Goal: Information Seeking & Learning: Understand process/instructions

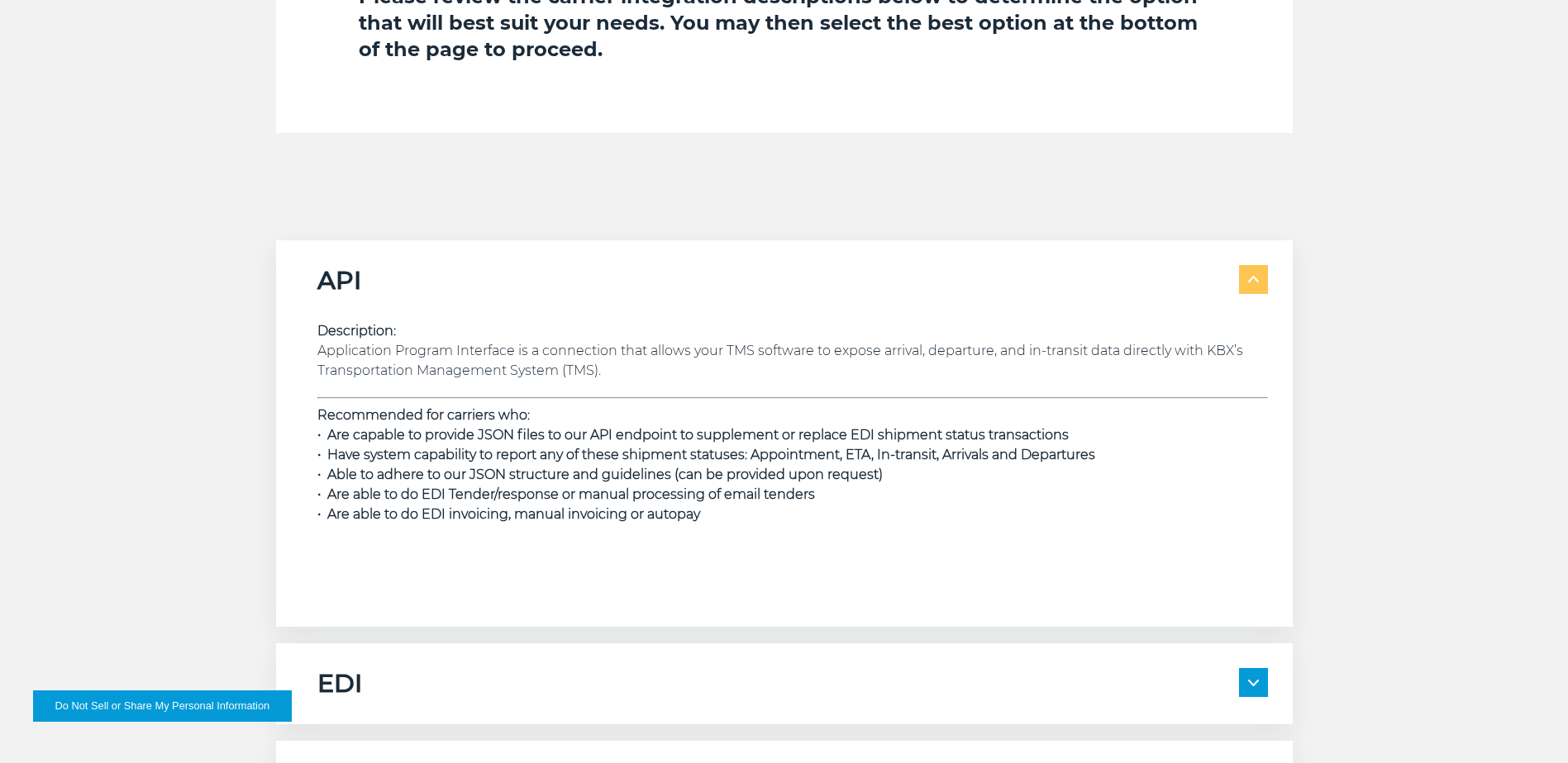
scroll to position [2478, 0]
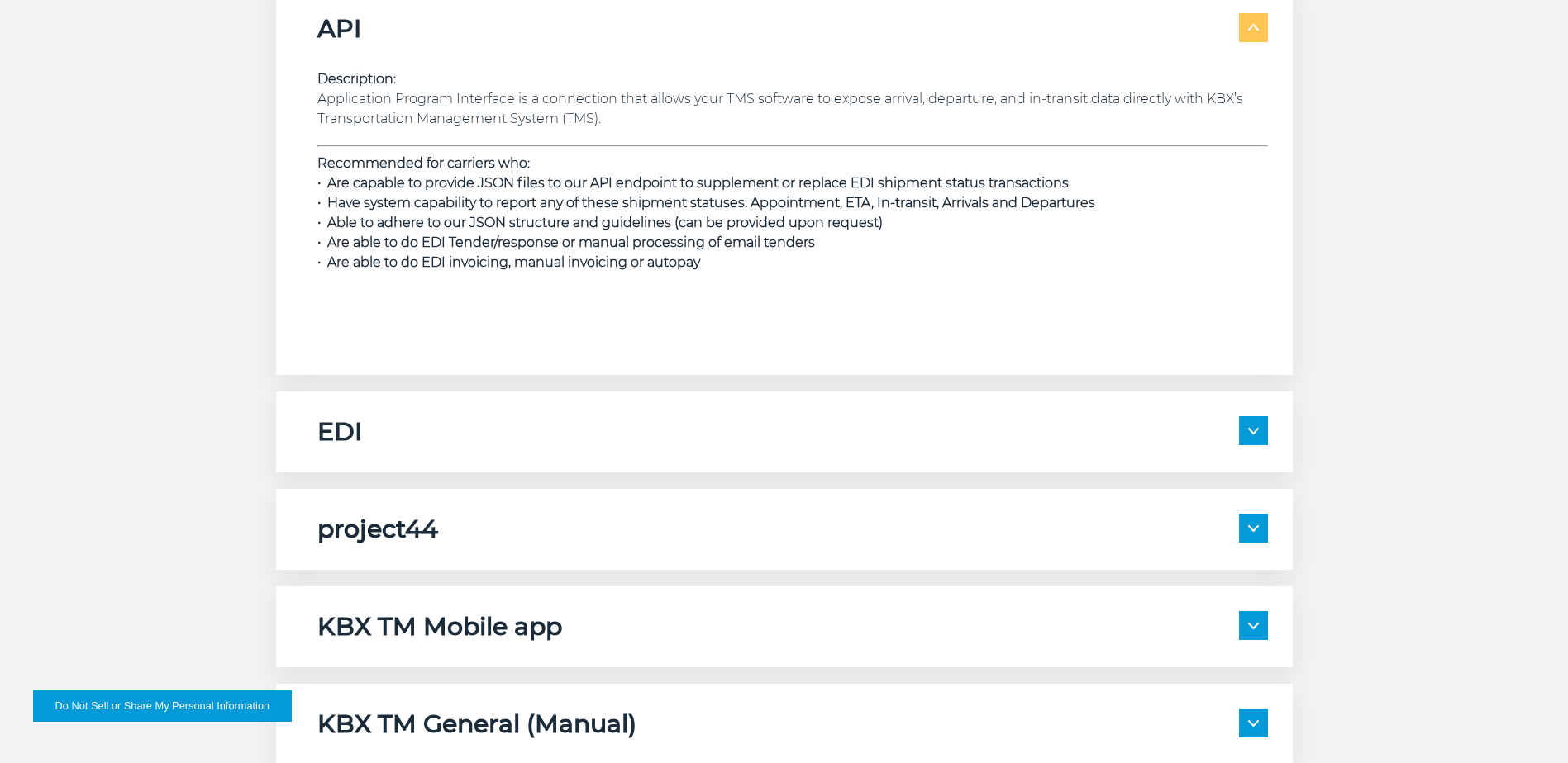
click at [1249, 431] on img at bounding box center [1253, 431] width 11 height 6
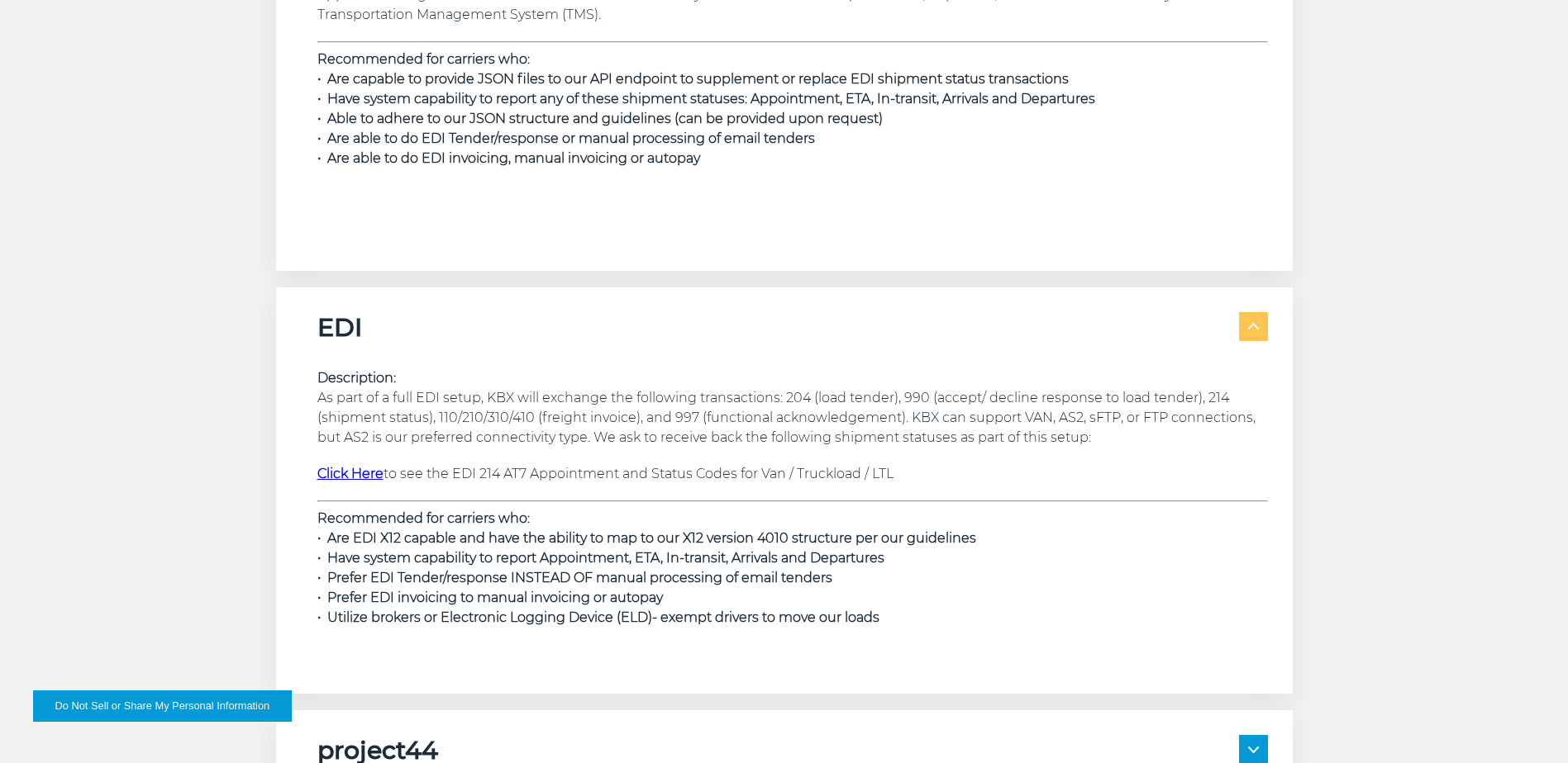
scroll to position [2892, 0]
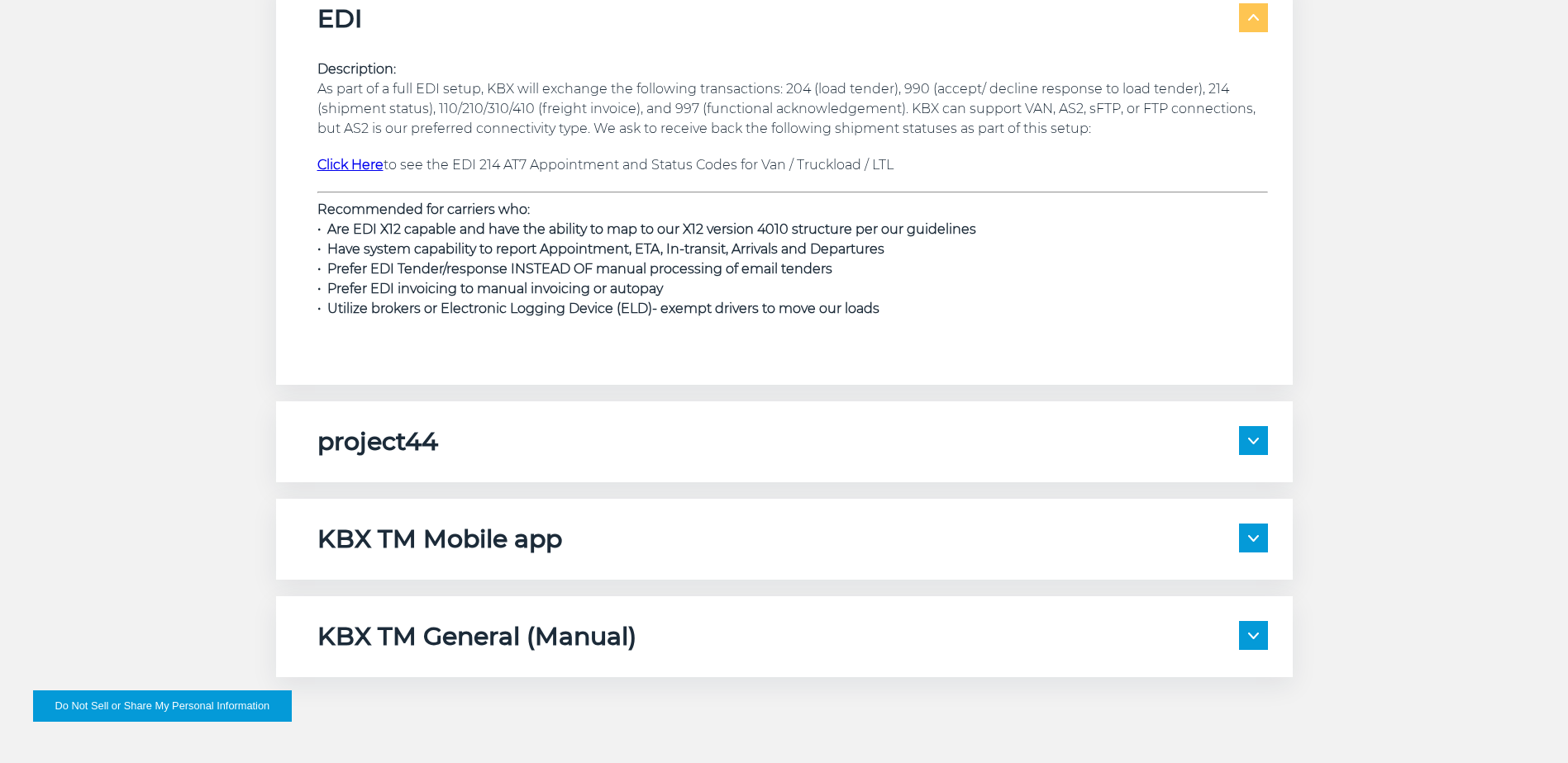
click at [1257, 442] on img at bounding box center [1253, 440] width 11 height 6
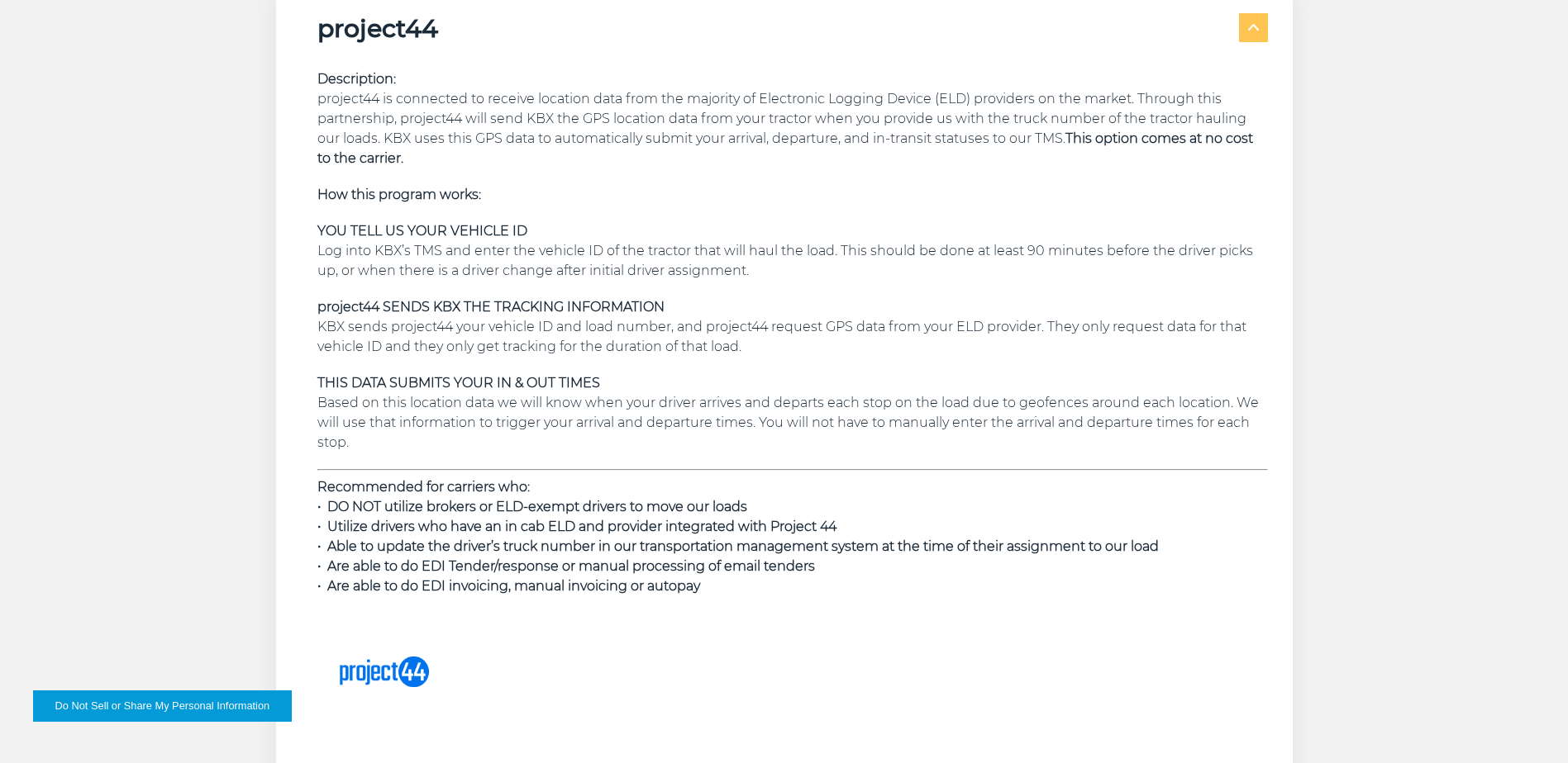
scroll to position [3635, 0]
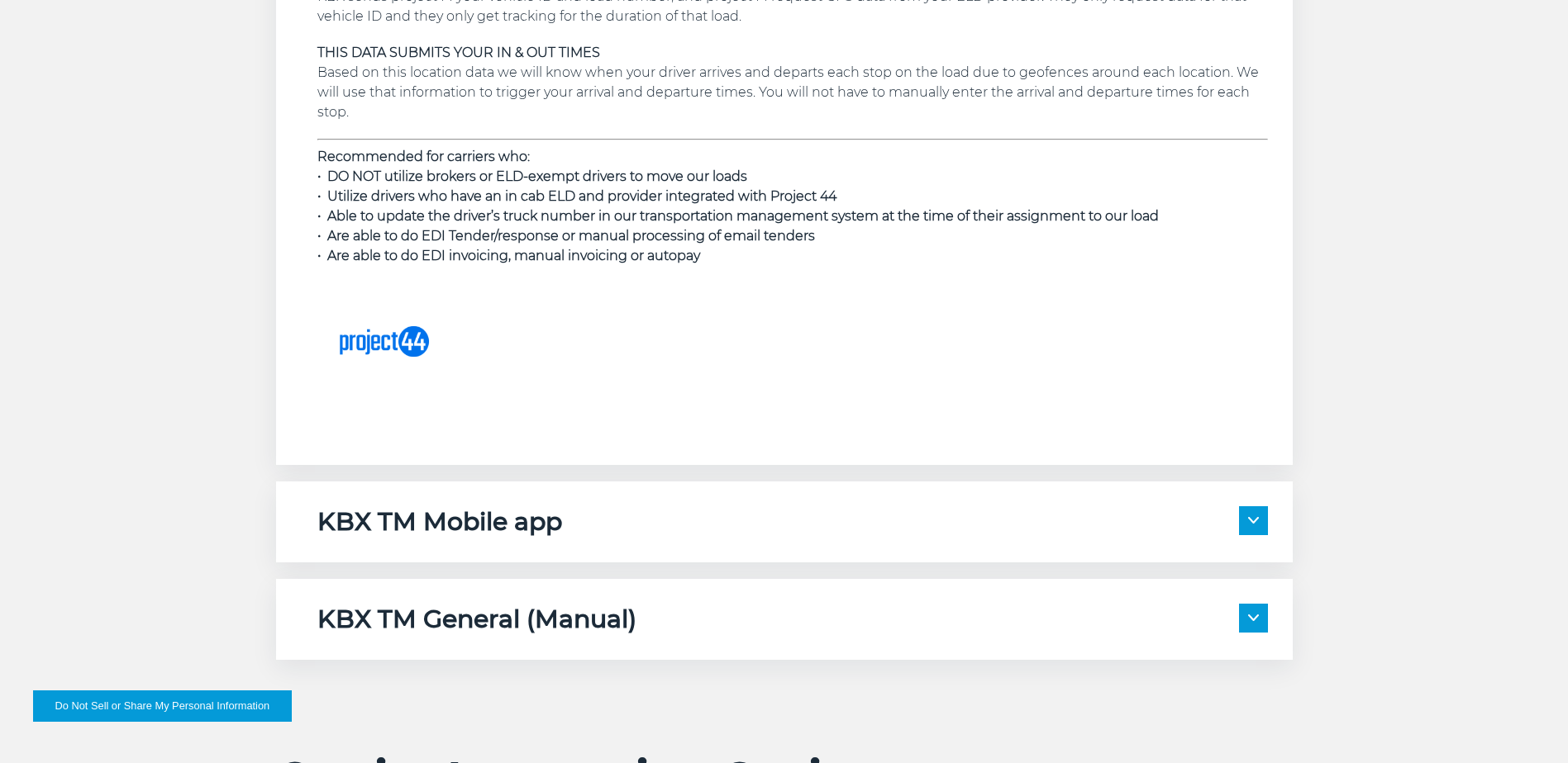
click at [1253, 521] on img at bounding box center [1253, 520] width 11 height 6
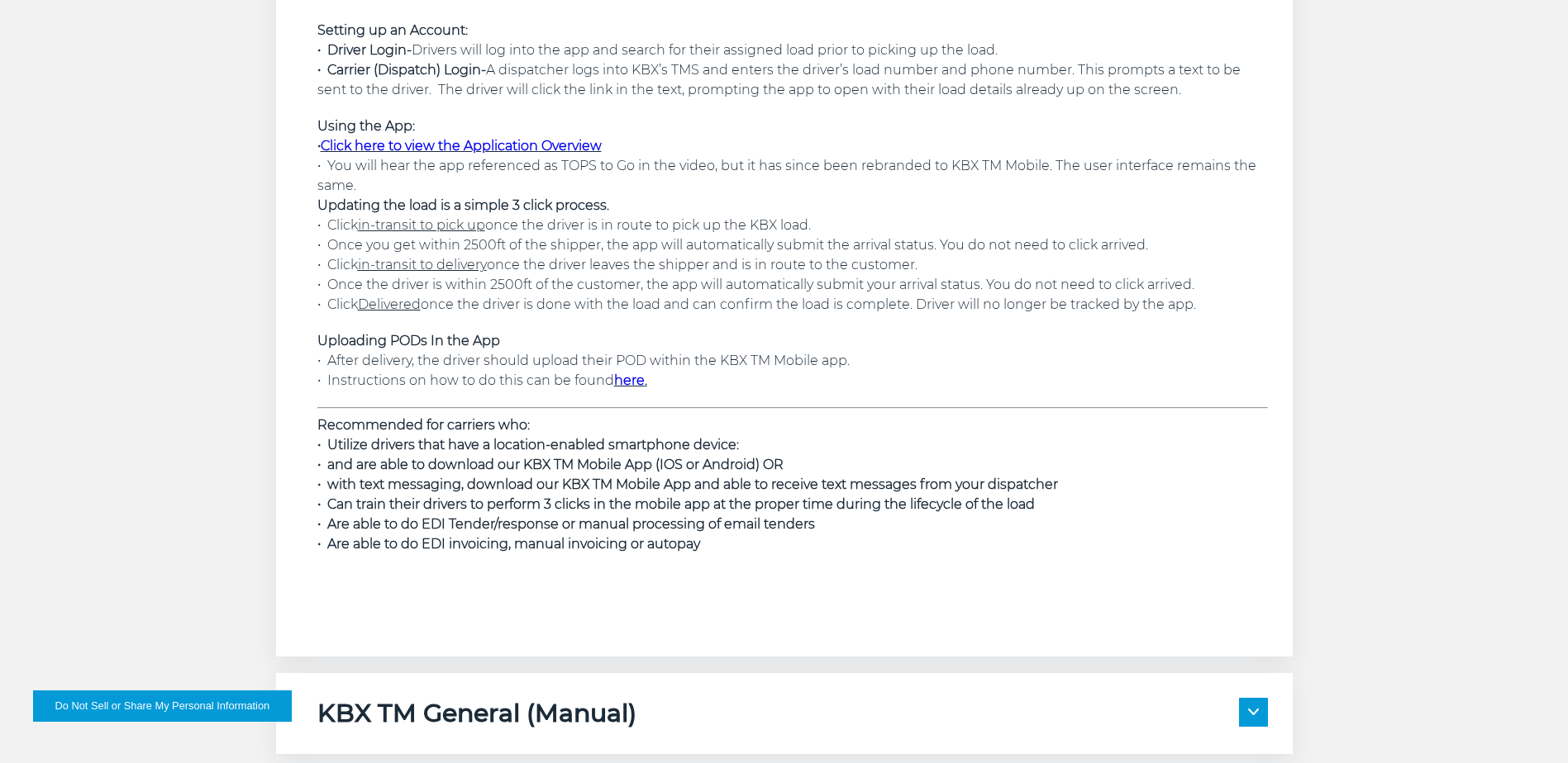
scroll to position [4461, 0]
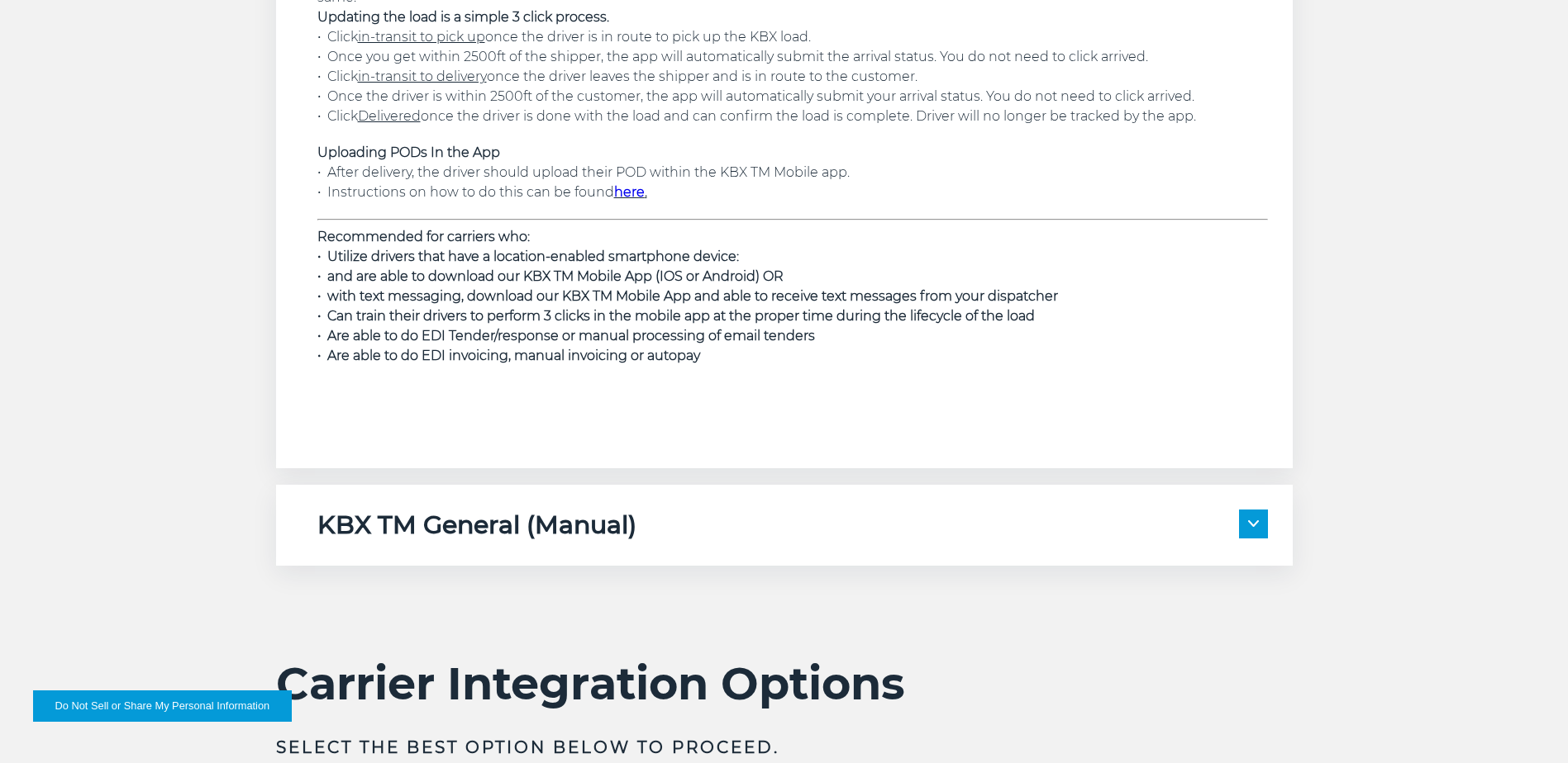
click at [1253, 529] on span at bounding box center [1253, 525] width 29 height 29
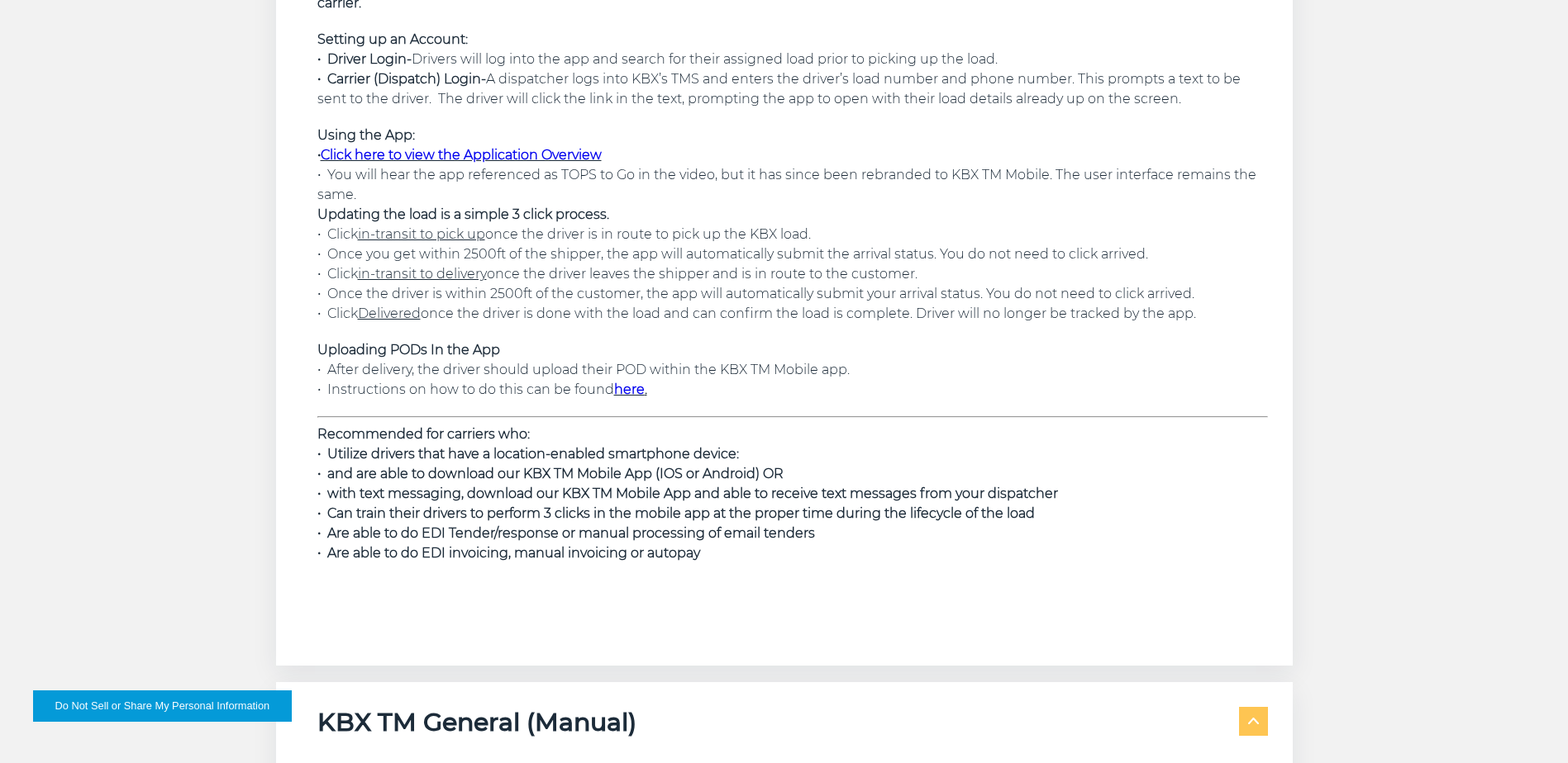
scroll to position [4048, 0]
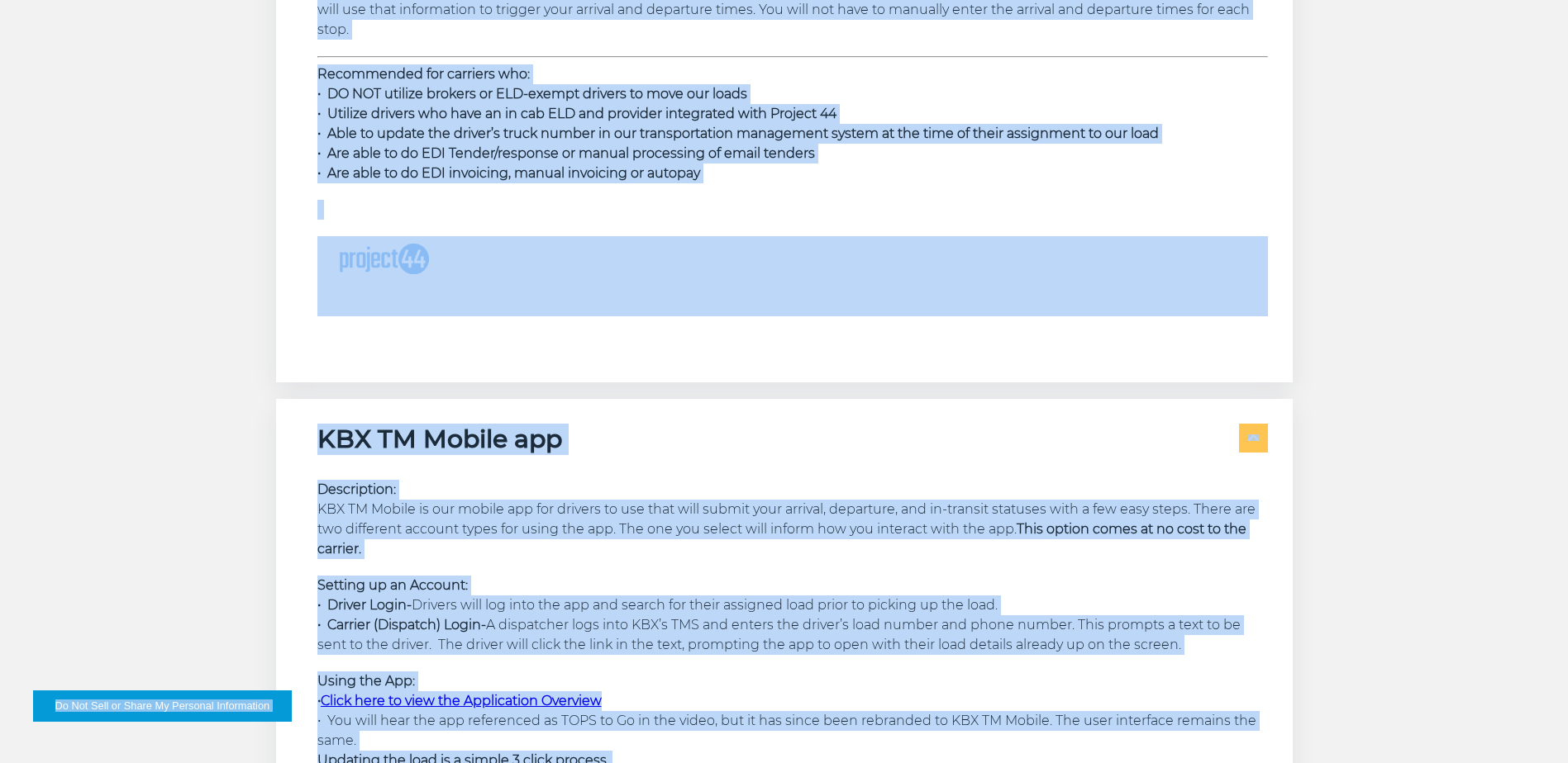
scroll to position [3553, 0]
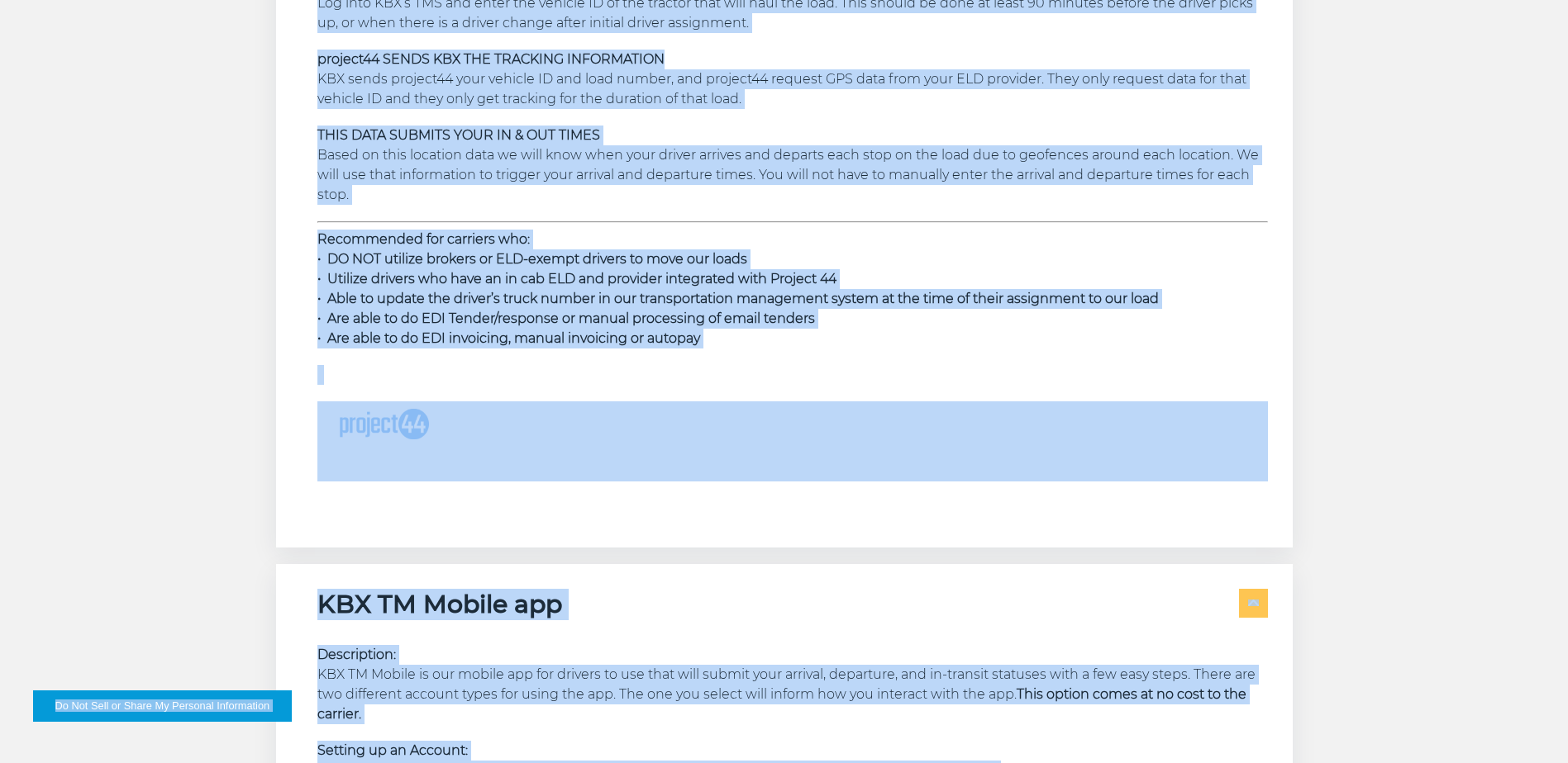
copy body "Do Not Sell or Share My Personal Information Log in LOGISTICS RAIL INTERNATIONA…"
click at [173, 297] on div "API Description: Application Program Interface is a connection that allows your…" at bounding box center [784, 267] width 1568 height 2705
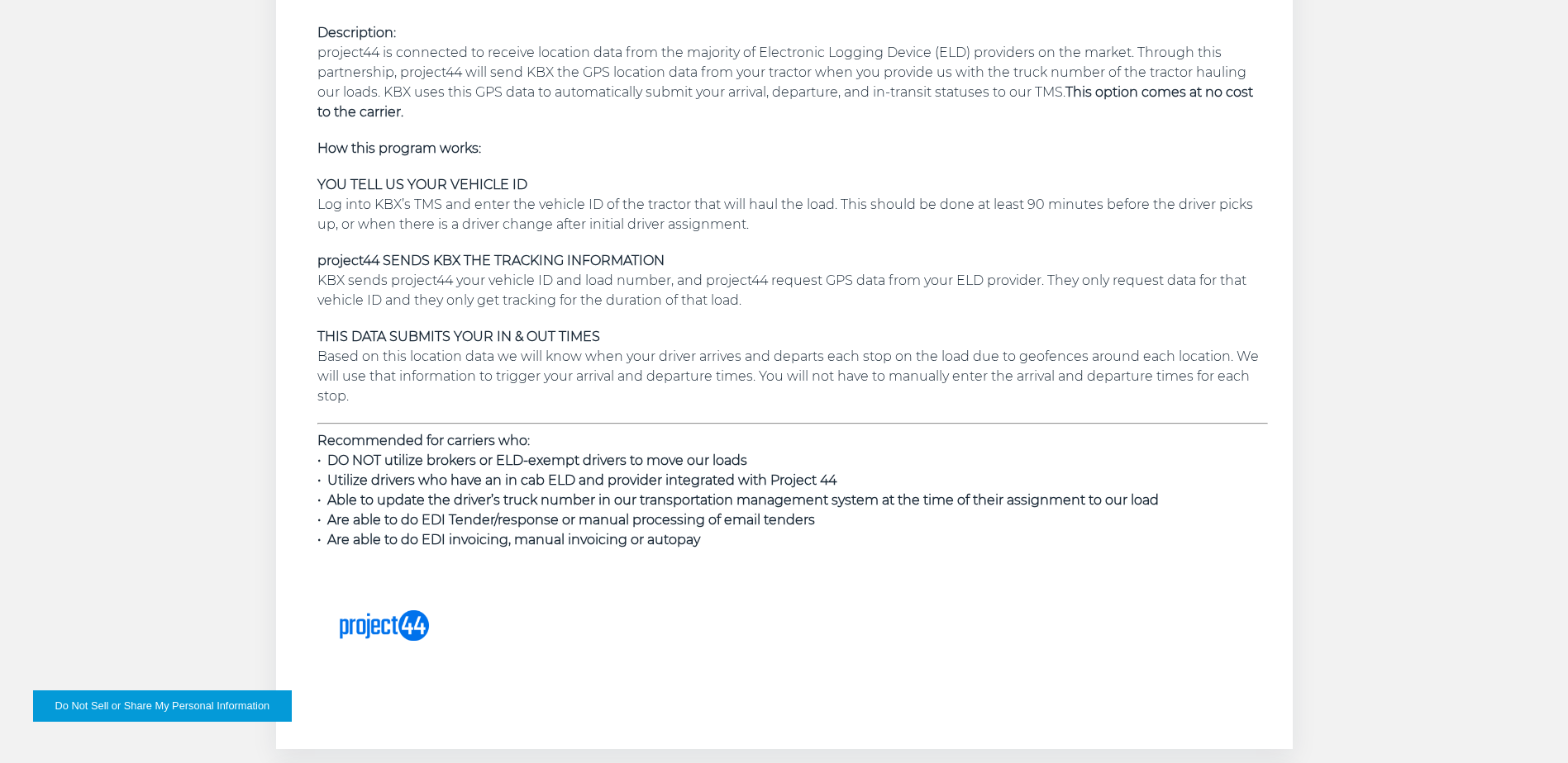
scroll to position [3139, 0]
